Goal: Check status: Check status

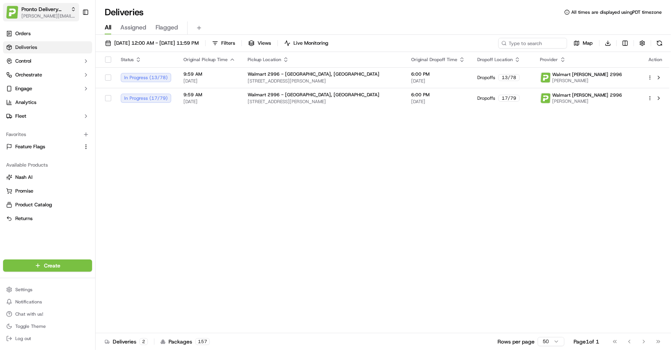
click at [45, 10] on span "Pronto Delivery Service" at bounding box center [44, 9] width 46 height 8
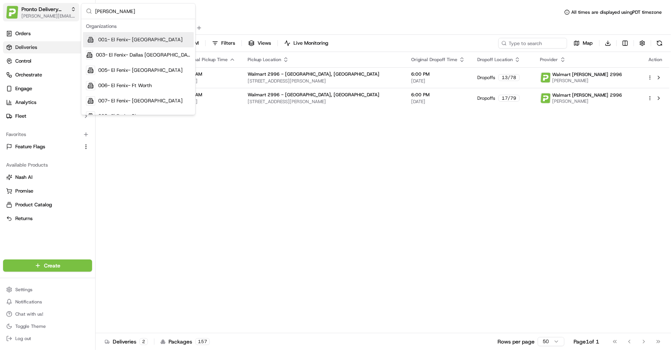
type input "coles"
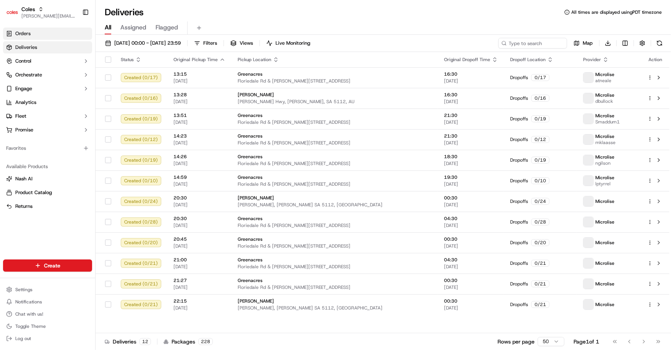
click at [28, 32] on span "Orders" at bounding box center [22, 33] width 15 height 7
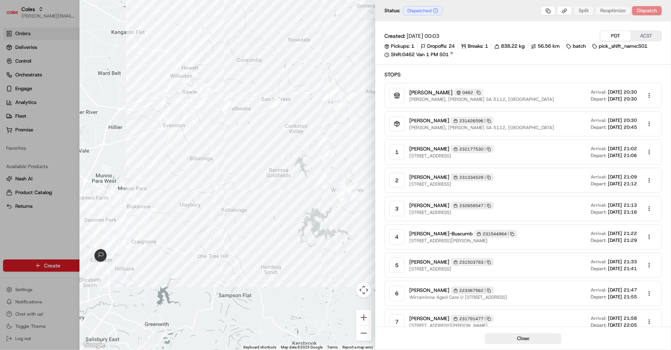
click at [645, 35] on button "ACST" at bounding box center [646, 36] width 31 height 10
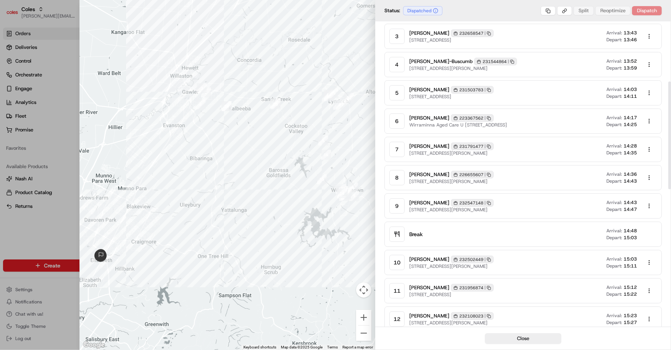
scroll to position [169, 0]
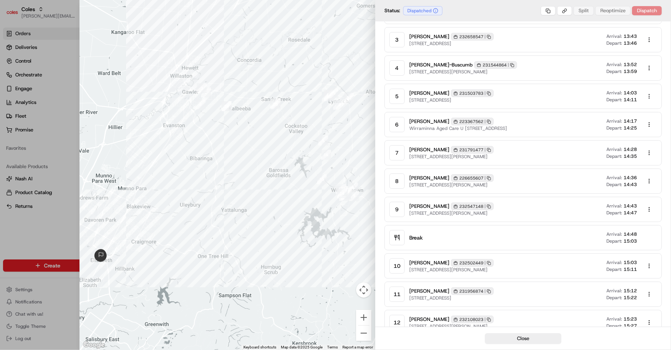
click at [651, 93] on body "Coles [EMAIL_ADDRESS][DOMAIN_NAME] Toggle Sidebar Orders Deliveries Control Orc…" at bounding box center [335, 175] width 671 height 350
click at [651, 93] on div at bounding box center [335, 175] width 671 height 350
click at [566, 96] on div "[PERSON_NAME] 231503783 Copy 231503783 [STREET_ADDRESS] Arrival: 14:03 Depart: …" at bounding box center [533, 96] width 248 height 15
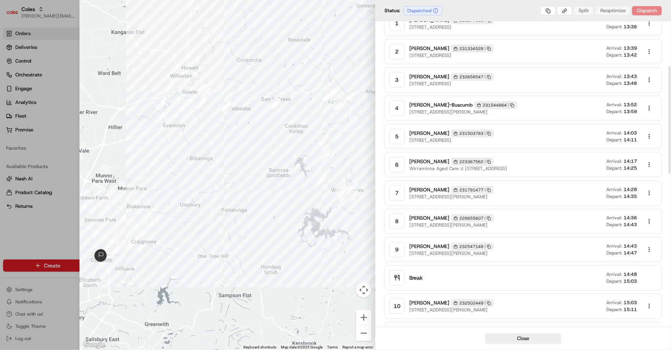
scroll to position [127, 0]
